Goal: Check status: Check status

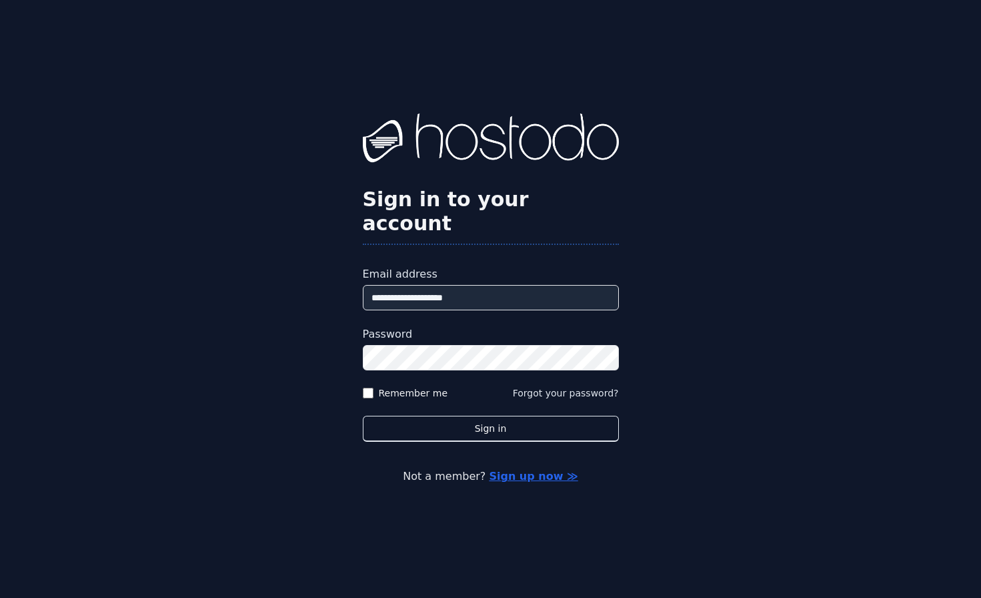
click at [413, 31] on div "**********" at bounding box center [490, 299] width 981 height 598
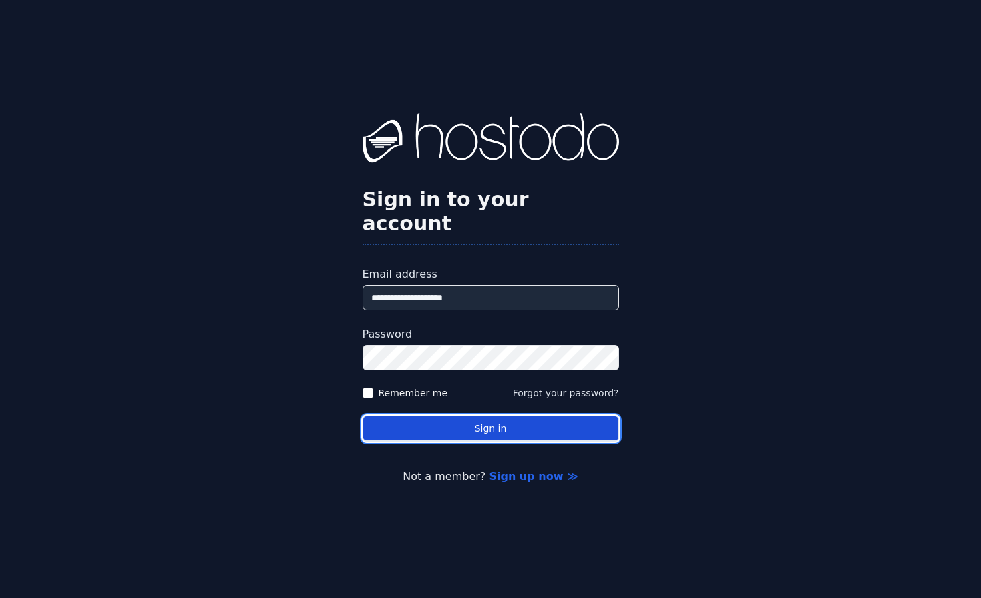
click at [488, 416] on button "Sign in" at bounding box center [491, 429] width 256 height 26
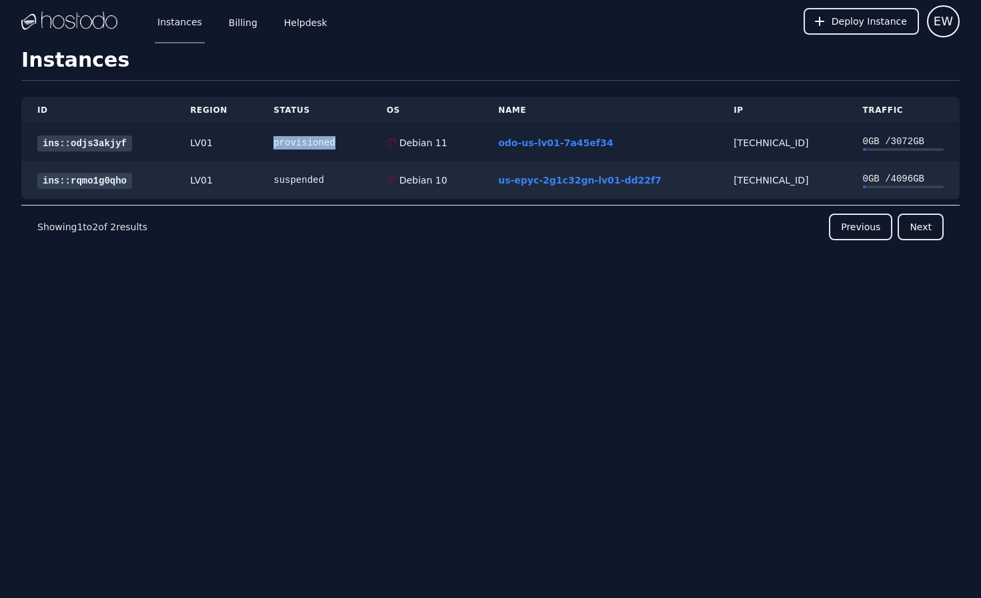
drag, startPoint x: 335, startPoint y: 143, endPoint x: 272, endPoint y: 143, distance: 62.7
click at [272, 143] on td "provisioned" at bounding box center [313, 143] width 113 height 38
copy div "provisioned"
click at [628, 320] on div "Instances Billing Helpdesk Deploy Instance EW Instances SSH Keys Billing Helpde…" at bounding box center [490, 299] width 981 height 598
click at [97, 139] on link "ins::odjs3akjyf" at bounding box center [84, 143] width 95 height 16
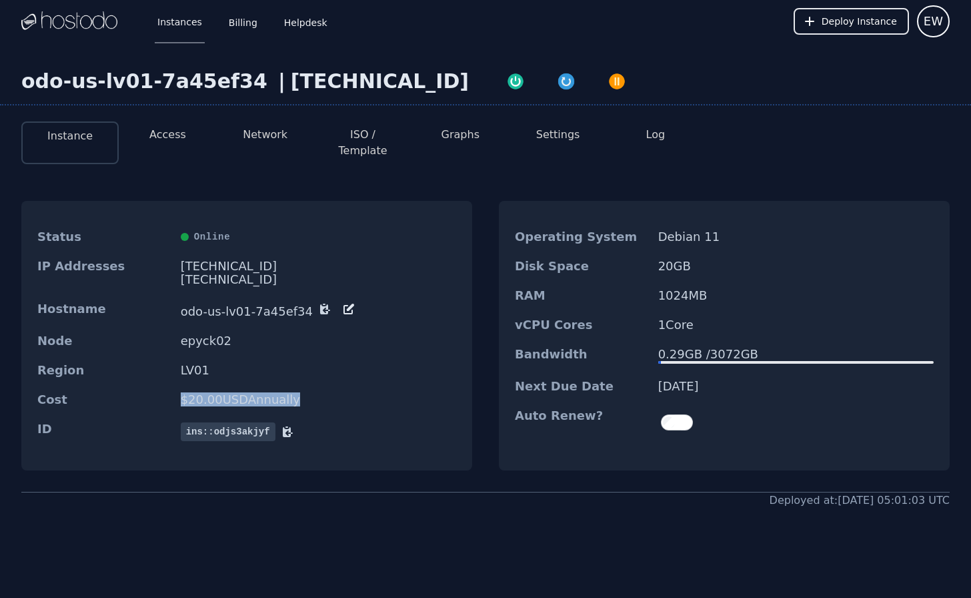
drag, startPoint x: 313, startPoint y: 386, endPoint x: 119, endPoint y: 379, distance: 193.6
click at [119, 385] on div "Cost $ 20.00 USD Annually" at bounding box center [246, 399] width 451 height 29
click at [406, 364] on dd "LV01" at bounding box center [318, 370] width 275 height 13
drag, startPoint x: 738, startPoint y: 378, endPoint x: 616, endPoint y: 378, distance: 122.7
click at [616, 378] on div "Next Due Date [DATE]" at bounding box center [724, 386] width 451 height 29
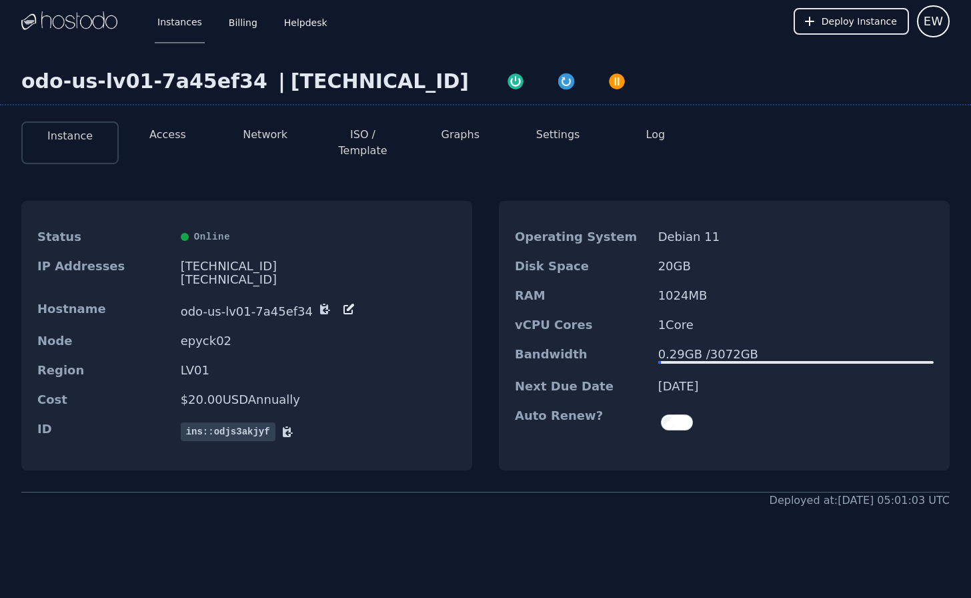
drag, startPoint x: 178, startPoint y: 249, endPoint x: 266, endPoint y: 251, distance: 88.1
click at [266, 251] on div "IP Addresses [TECHNICAL_ID] [TECHNICAL_ID]" at bounding box center [246, 272] width 451 height 43
copy div "[TECHNICAL_ID]"
click at [388, 161] on div "Instance Access Network ISO / Template Graphs Settings Log Status Online IP Add…" at bounding box center [485, 310] width 971 height 398
